Goal: Find specific page/section: Find specific page/section

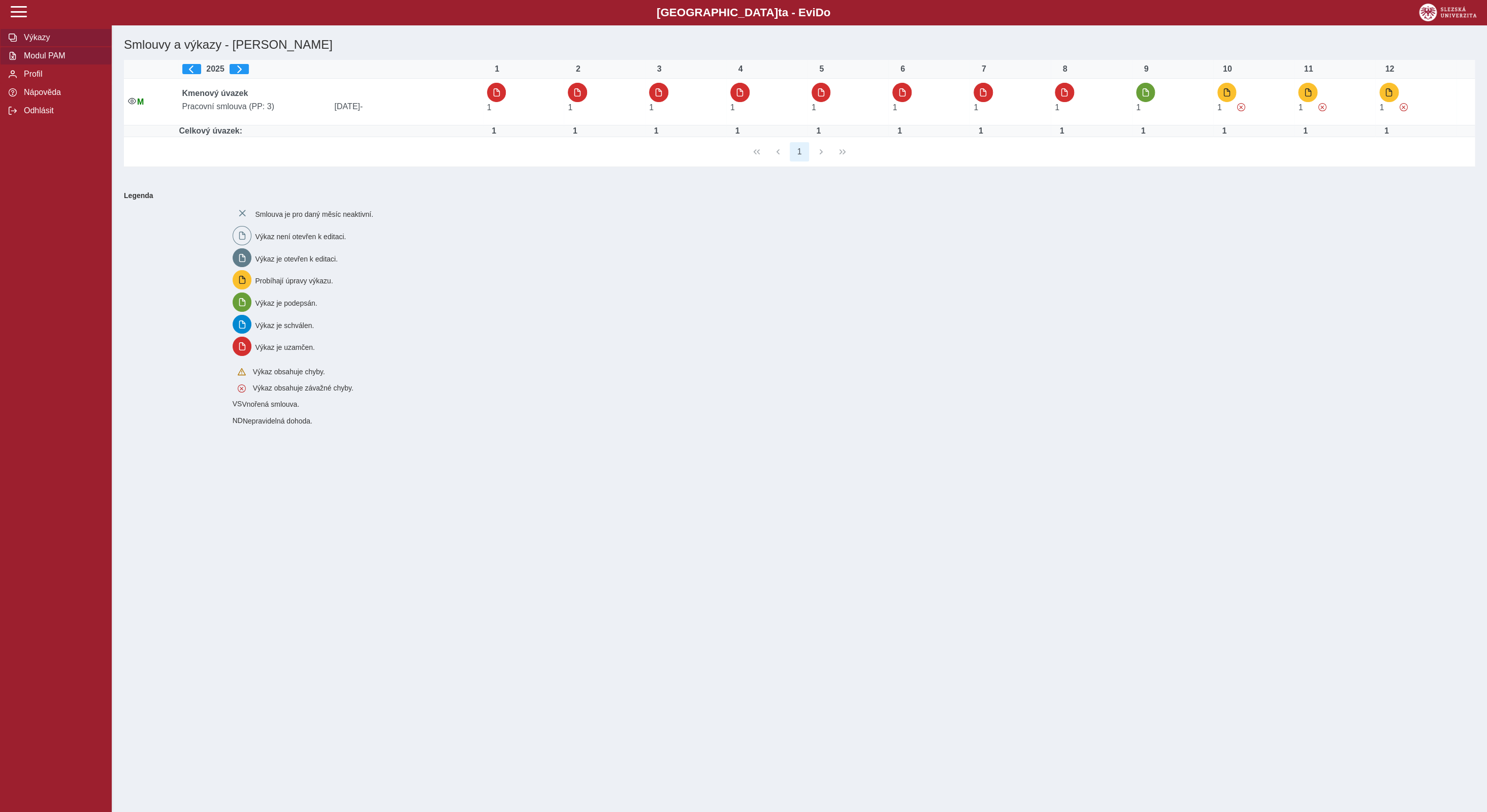
click at [39, 61] on span "Modul PAM" at bounding box center [62, 56] width 83 height 9
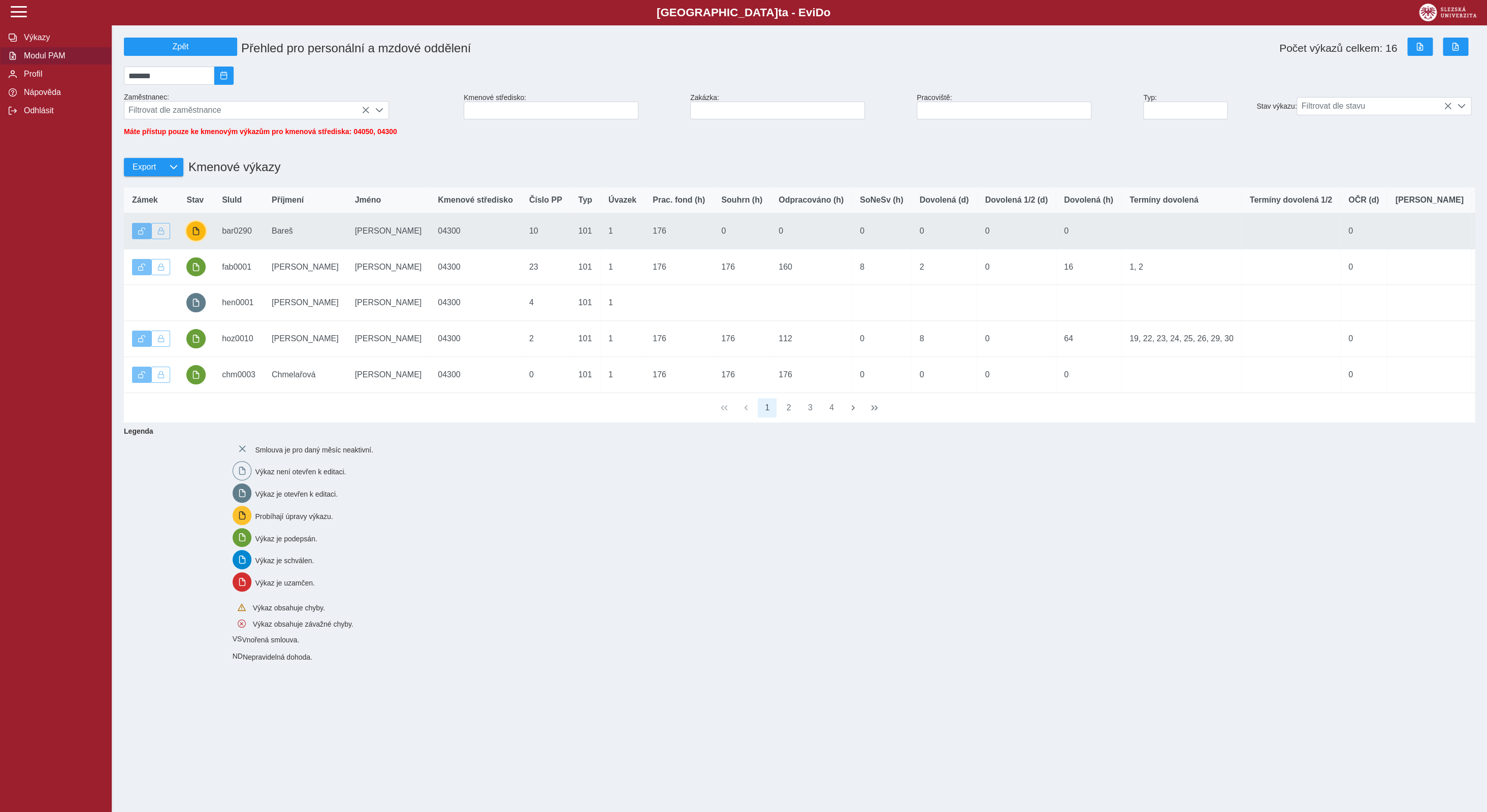
click at [192, 235] on span "button" at bounding box center [196, 231] width 8 height 8
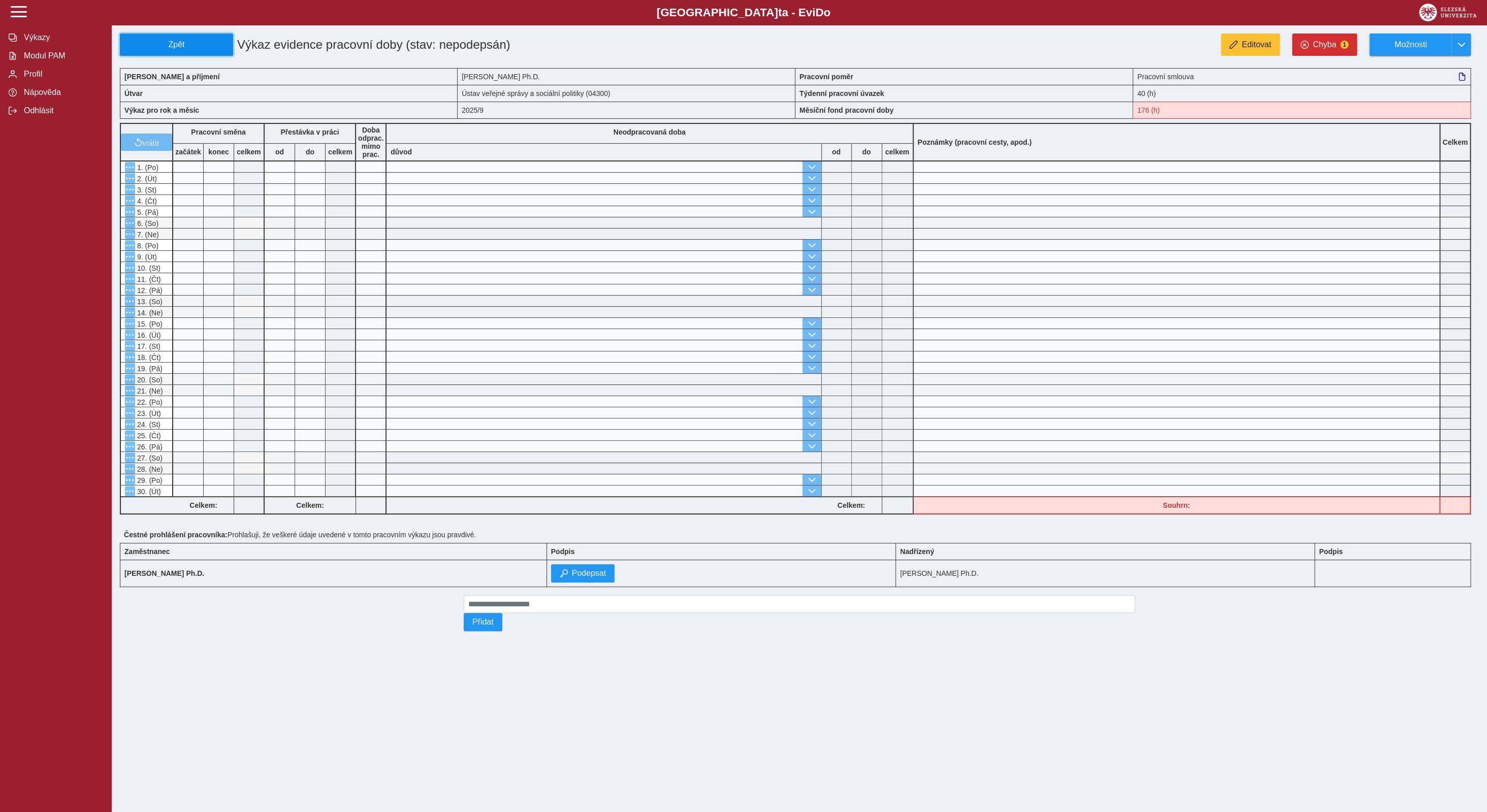
click at [166, 44] on span "Zpět" at bounding box center [177, 45] width 104 height 9
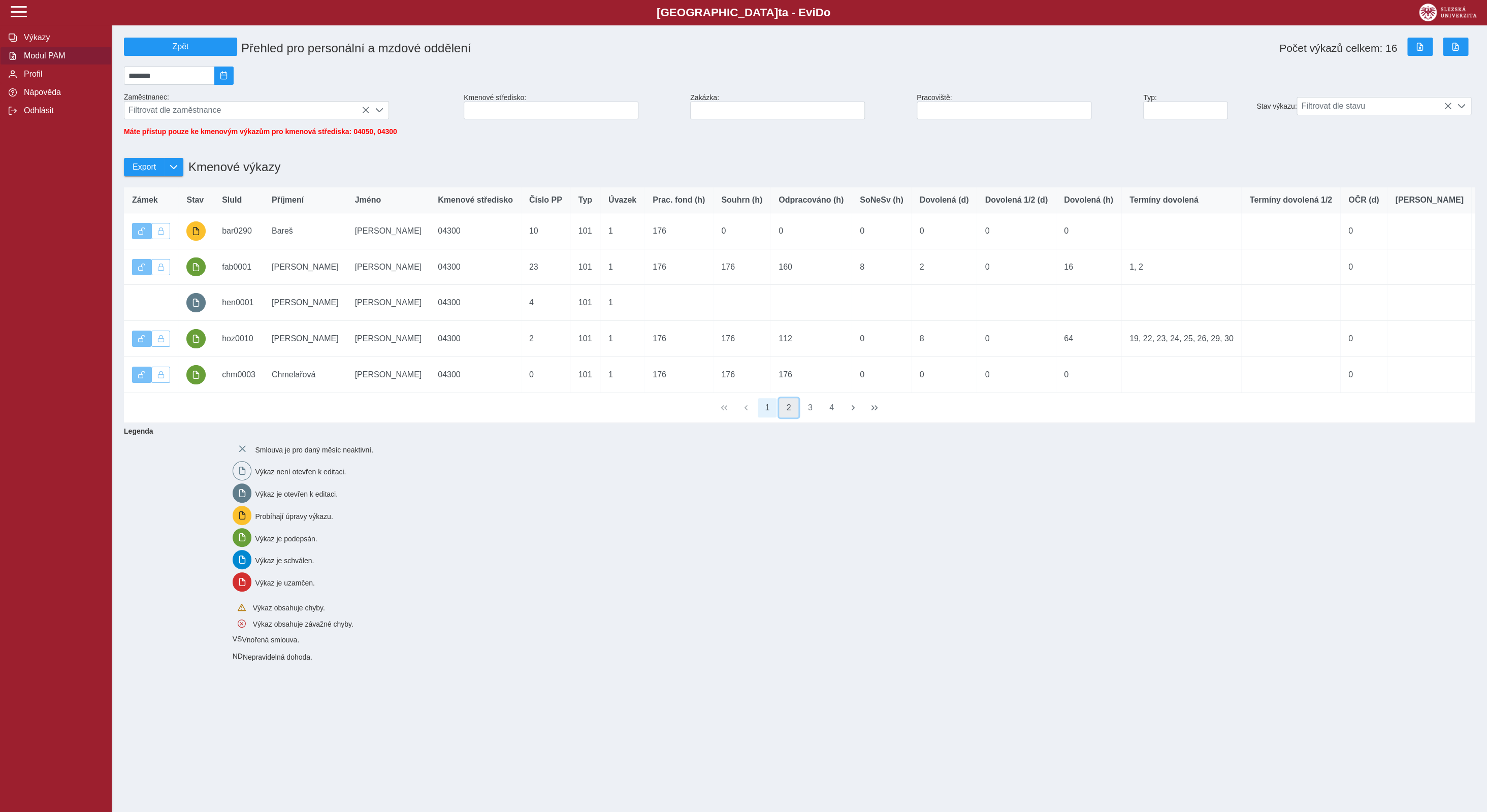
click at [791, 417] on button "2" at bounding box center [789, 407] width 19 height 19
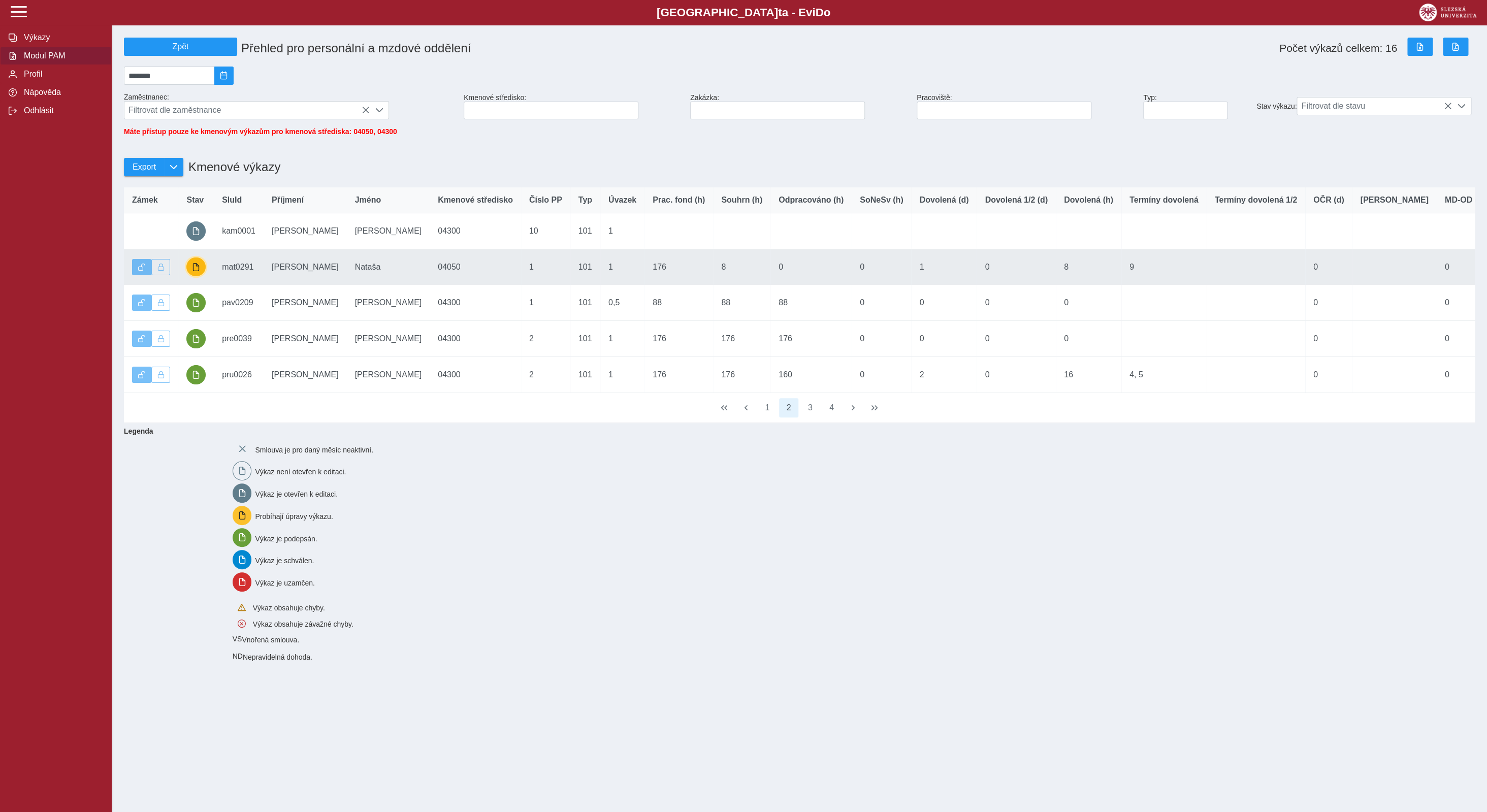
click at [195, 271] on span "button" at bounding box center [196, 267] width 8 height 8
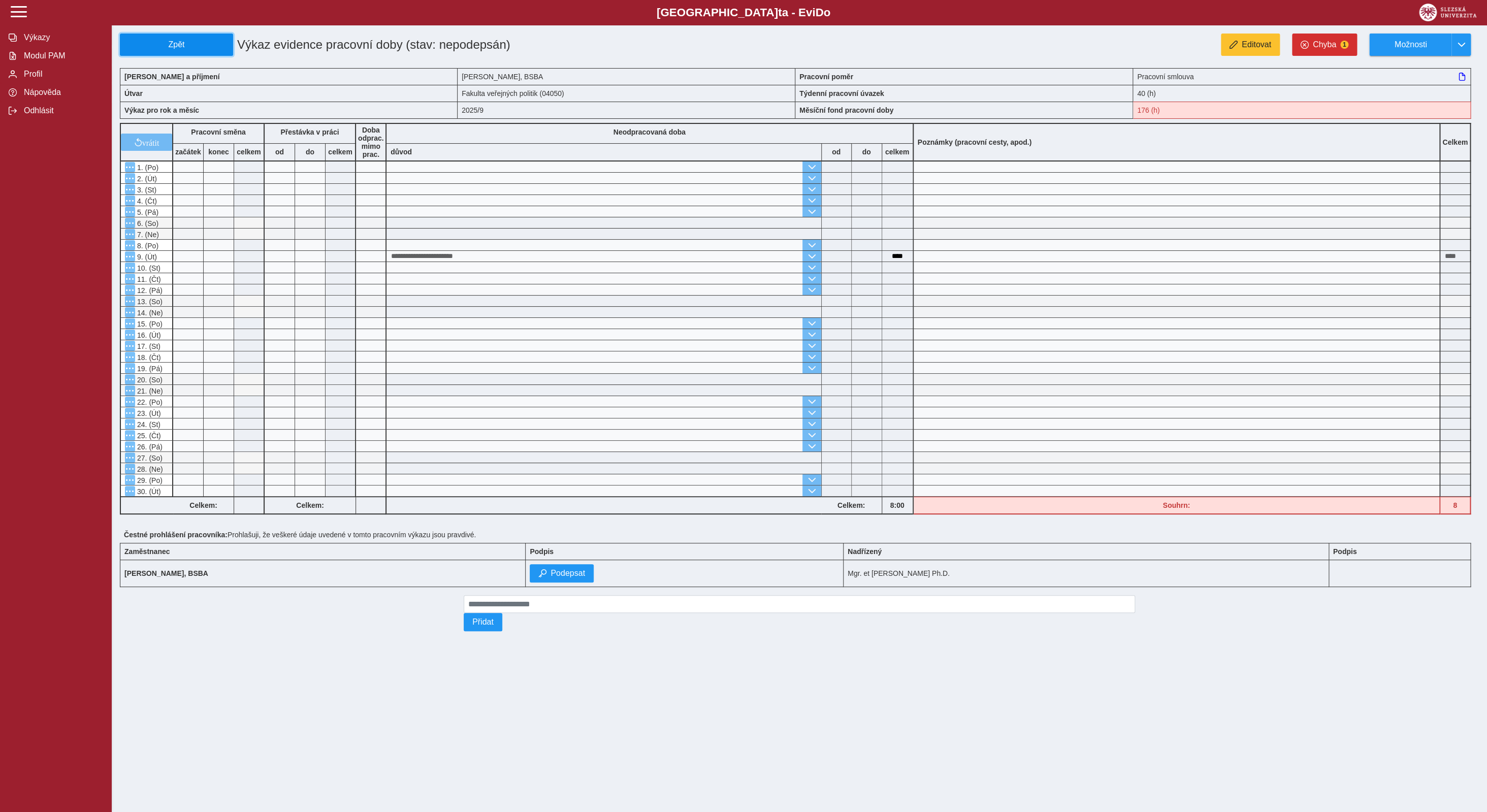
click at [180, 43] on span "Zpět" at bounding box center [177, 45] width 104 height 9
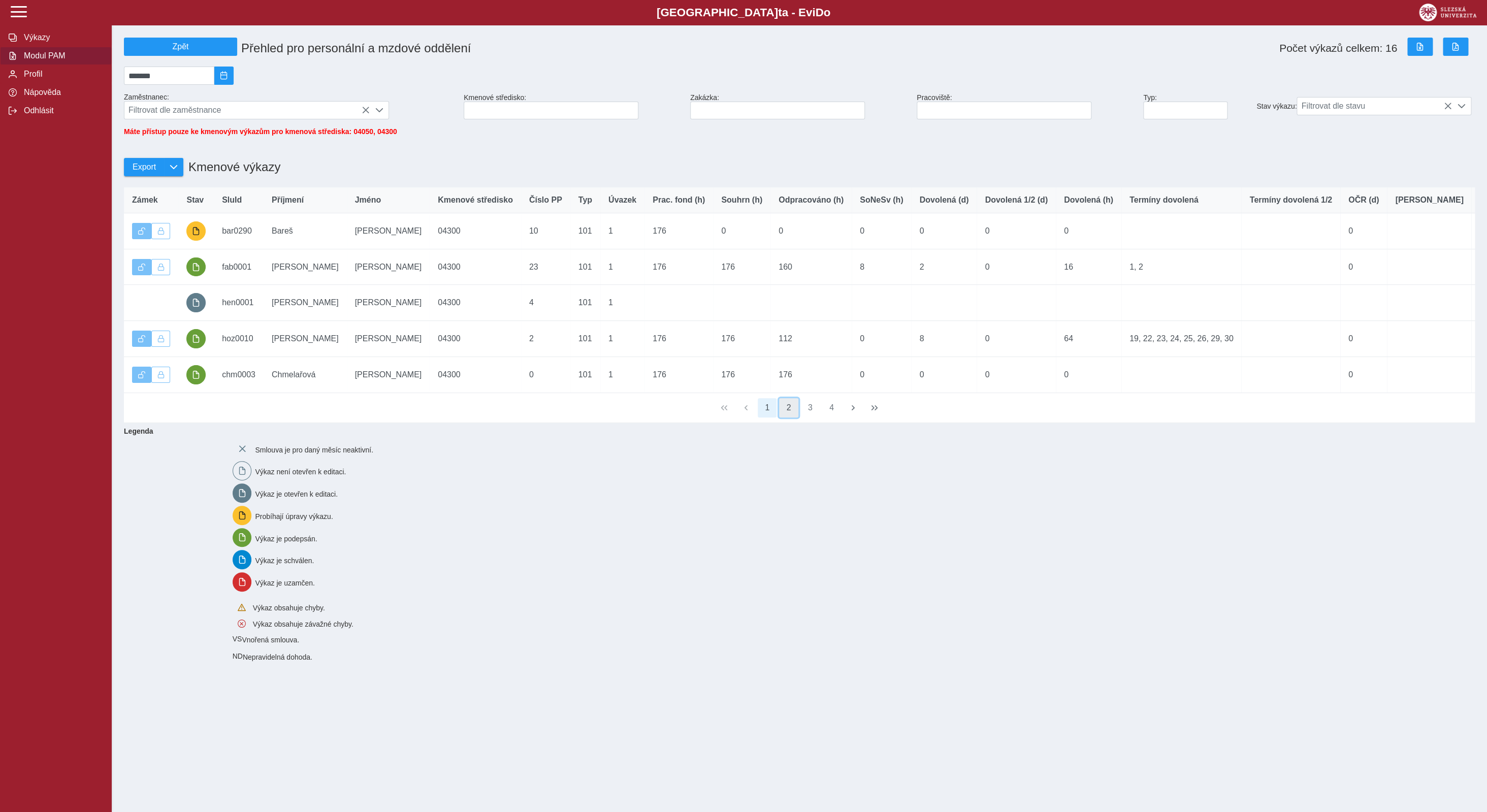
click at [787, 415] on button "2" at bounding box center [789, 407] width 19 height 19
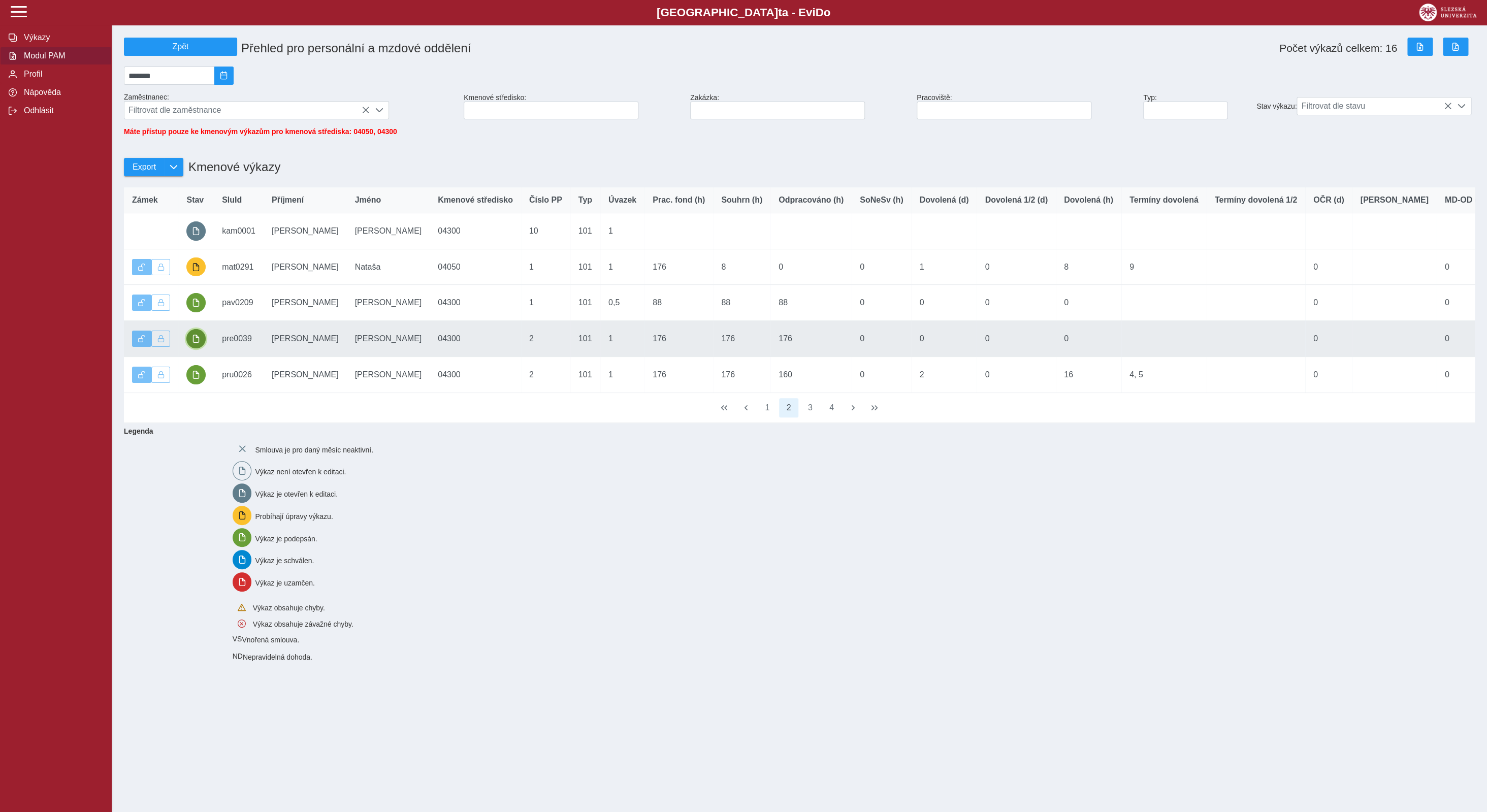
click at [190, 346] on button "button" at bounding box center [196, 338] width 19 height 19
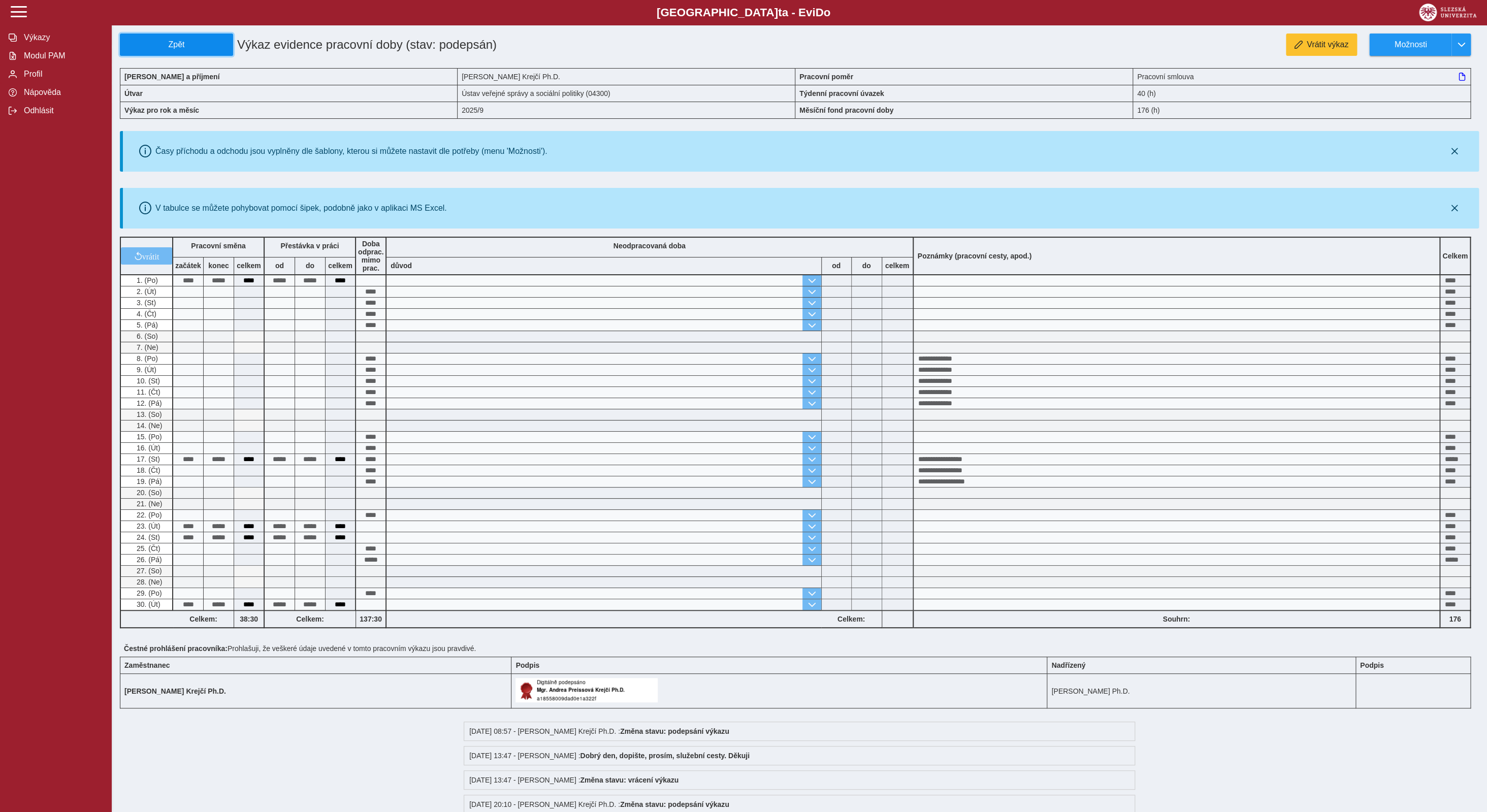
click at [173, 42] on span "Zpět" at bounding box center [177, 45] width 104 height 9
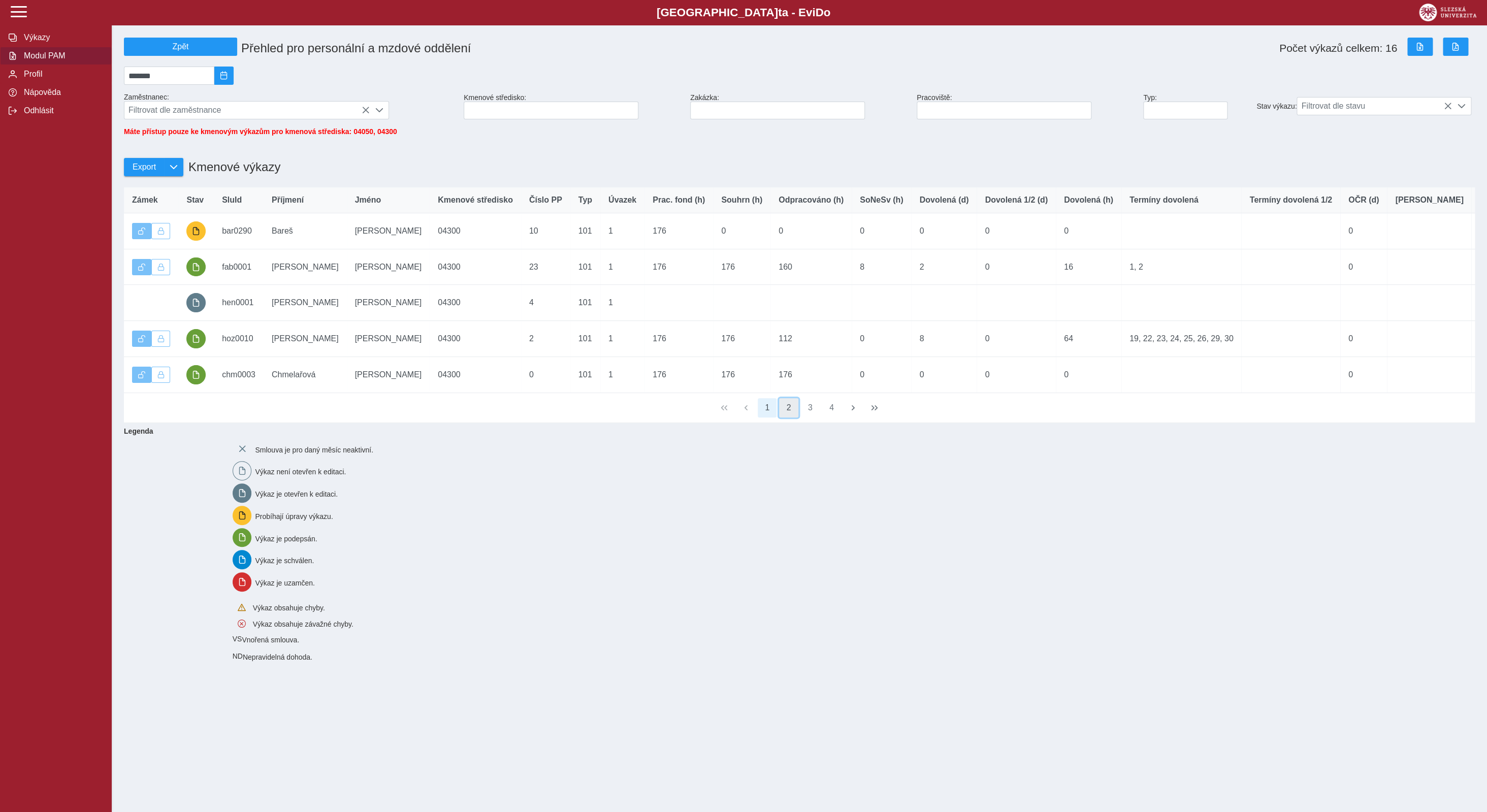
click at [789, 417] on button "2" at bounding box center [789, 407] width 19 height 19
click at [807, 417] on button "3" at bounding box center [810, 407] width 19 height 19
click at [832, 417] on button "4" at bounding box center [831, 407] width 19 height 19
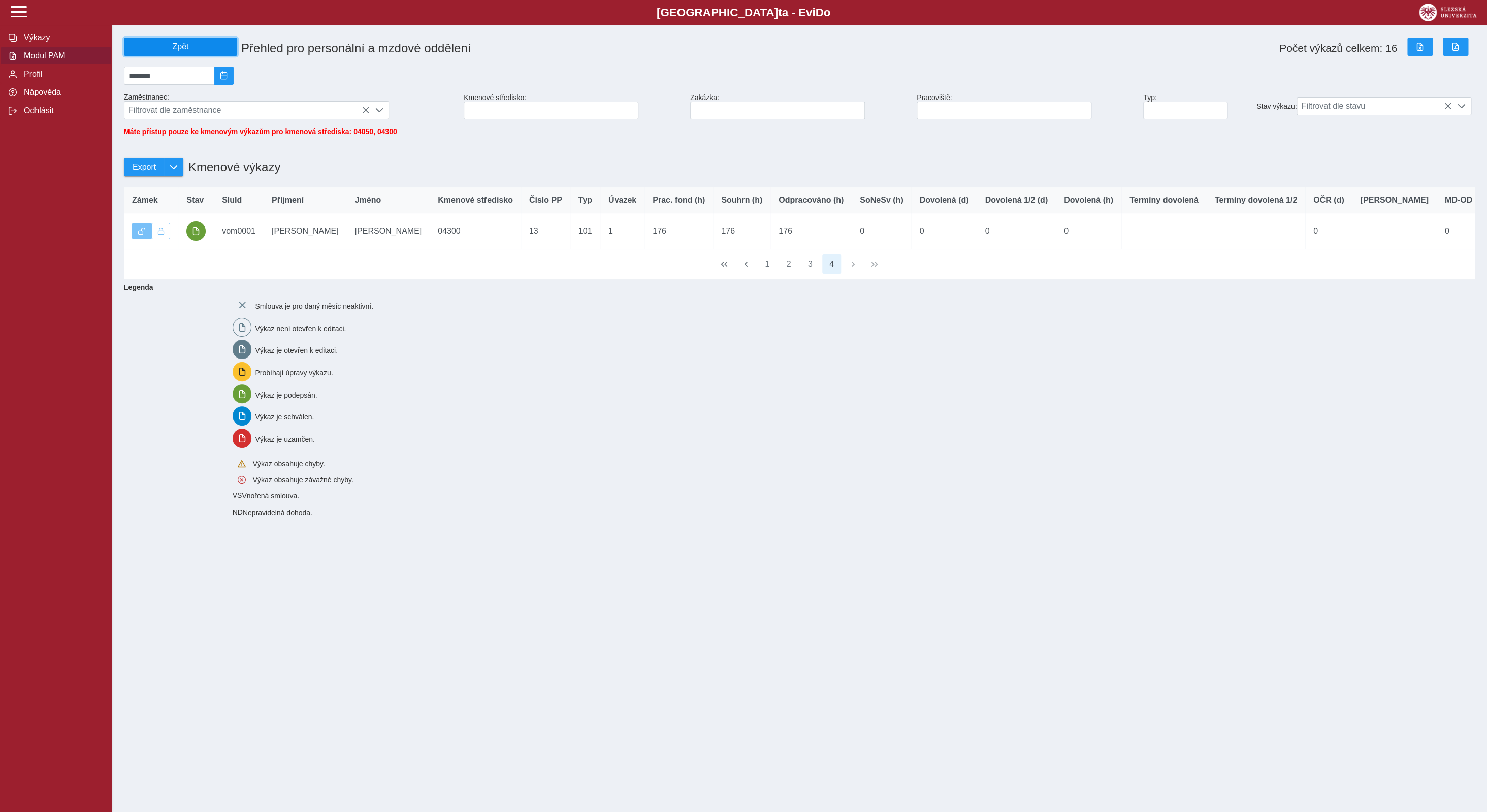
click at [180, 44] on span "Zpět" at bounding box center [181, 47] width 104 height 9
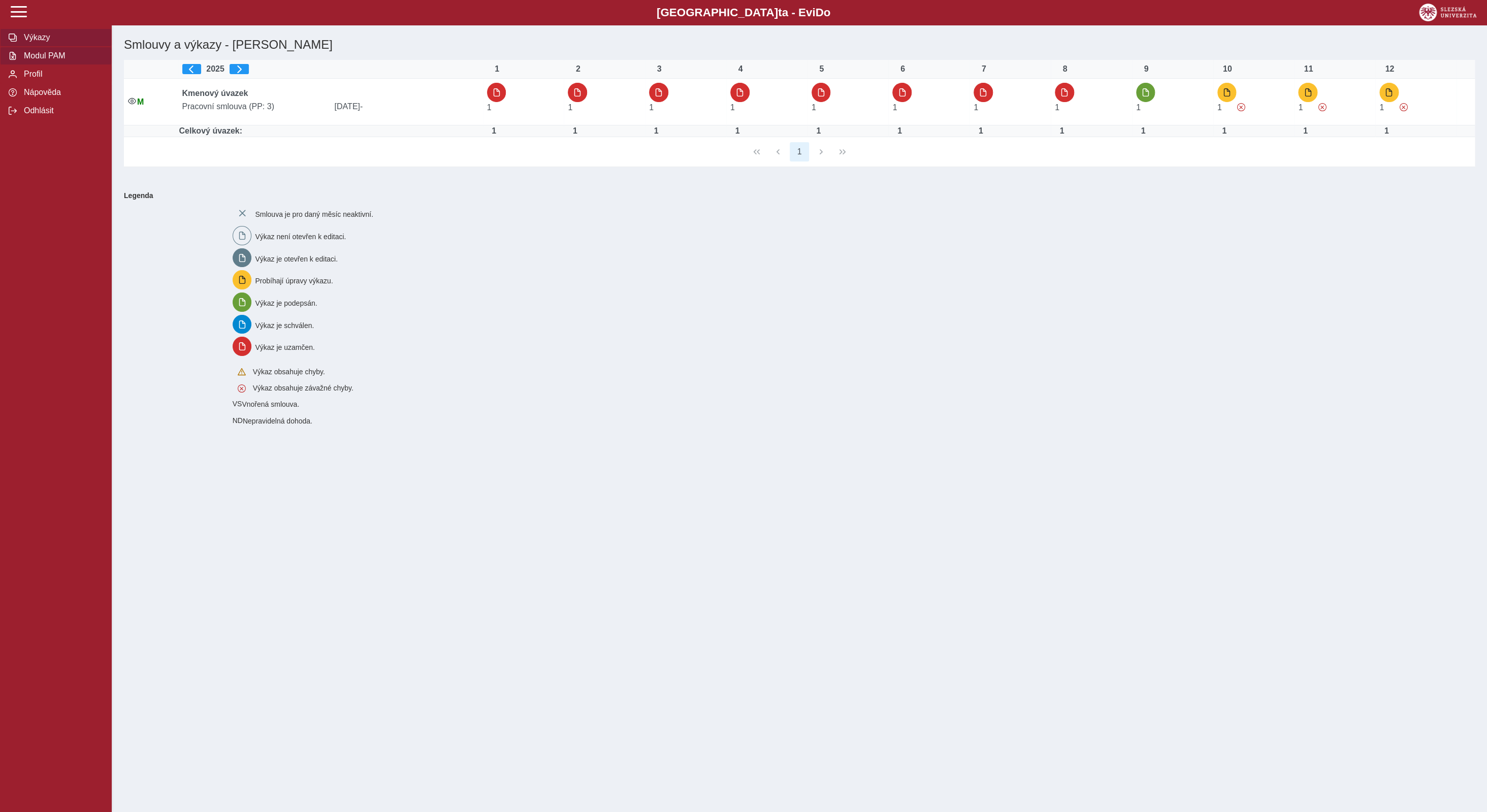
click at [37, 61] on span "Modul PAM" at bounding box center [62, 56] width 83 height 9
